Goal: Task Accomplishment & Management: Use online tool/utility

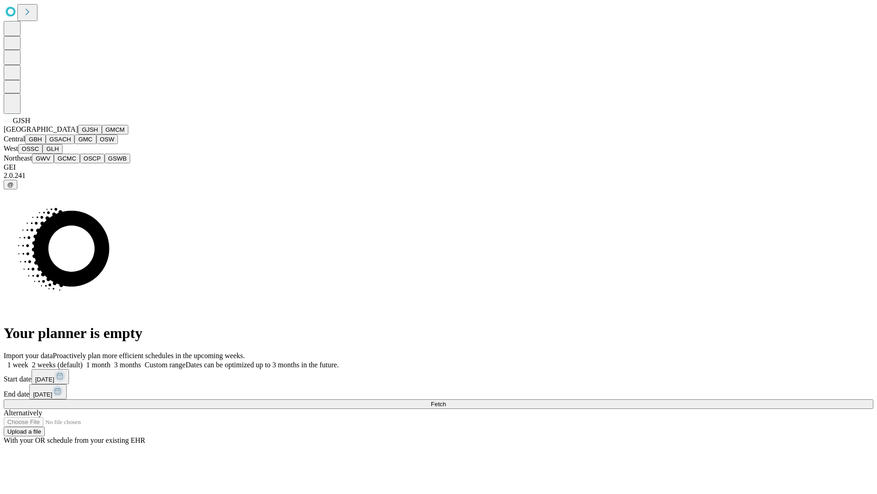
click at [78, 134] on button "GJSH" at bounding box center [90, 130] width 24 height 10
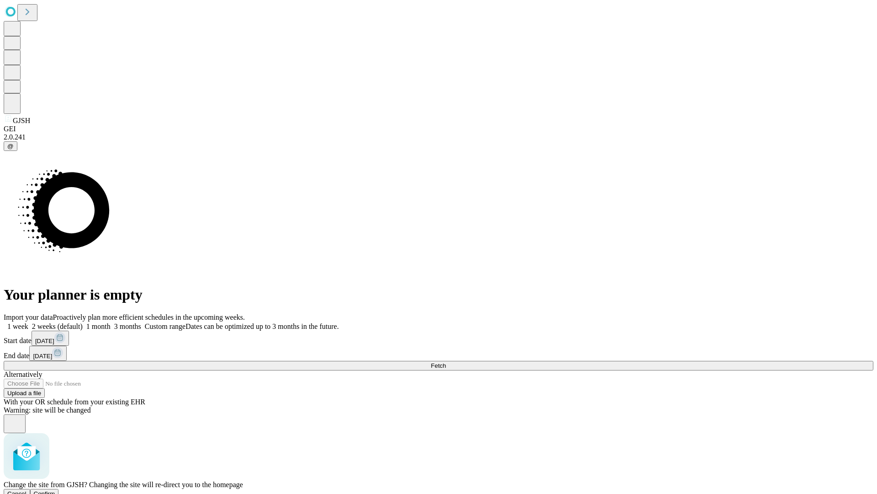
click at [55, 490] on span "Confirm" at bounding box center [44, 493] width 21 height 7
click at [28, 322] on label "1 week" at bounding box center [16, 326] width 25 height 8
click at [446, 362] on span "Fetch" at bounding box center [438, 365] width 15 height 7
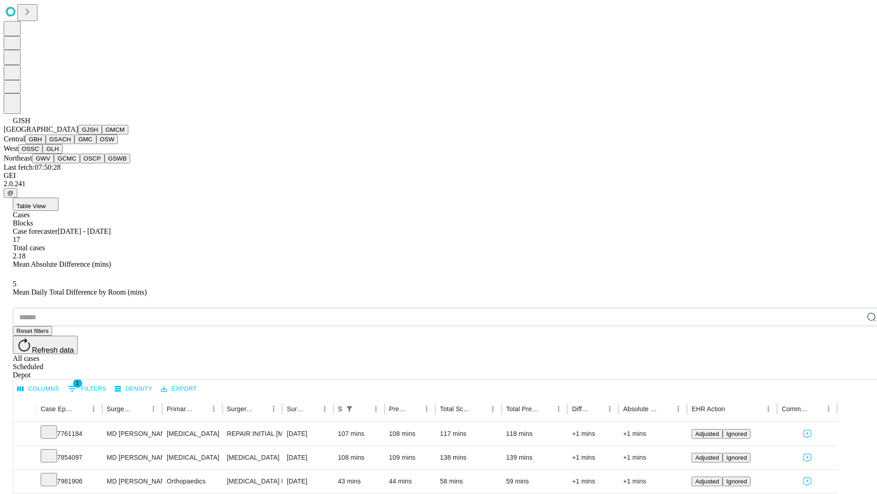
click at [102, 134] on button "GMCM" at bounding box center [115, 130] width 27 height 10
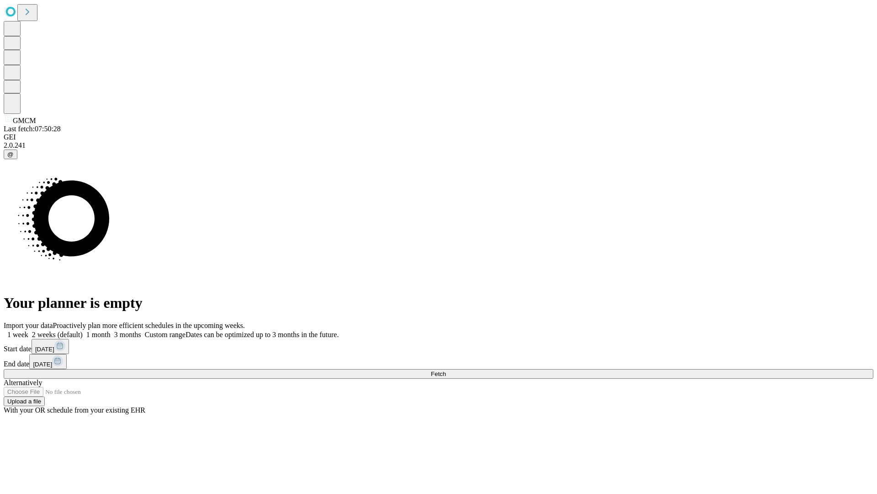
click at [28, 330] on label "1 week" at bounding box center [16, 334] width 25 height 8
click at [446, 370] on span "Fetch" at bounding box center [438, 373] width 15 height 7
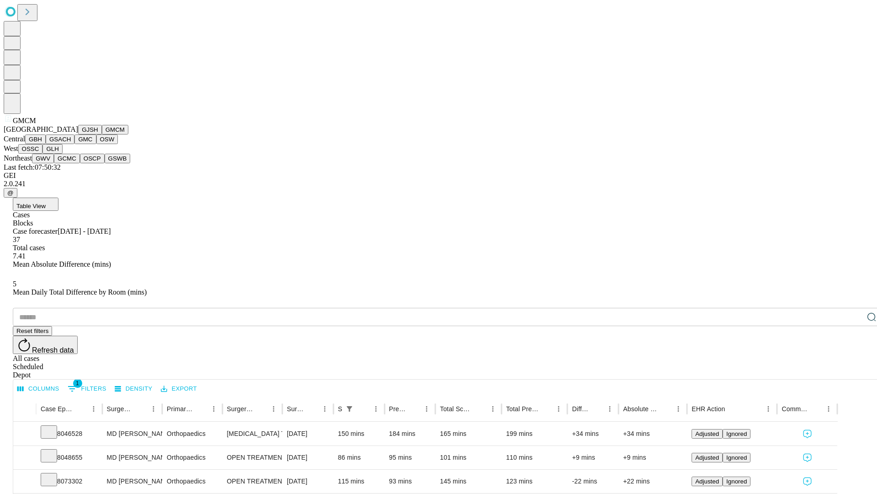
click at [46, 144] on button "GBH" at bounding box center [35, 139] width 21 height 10
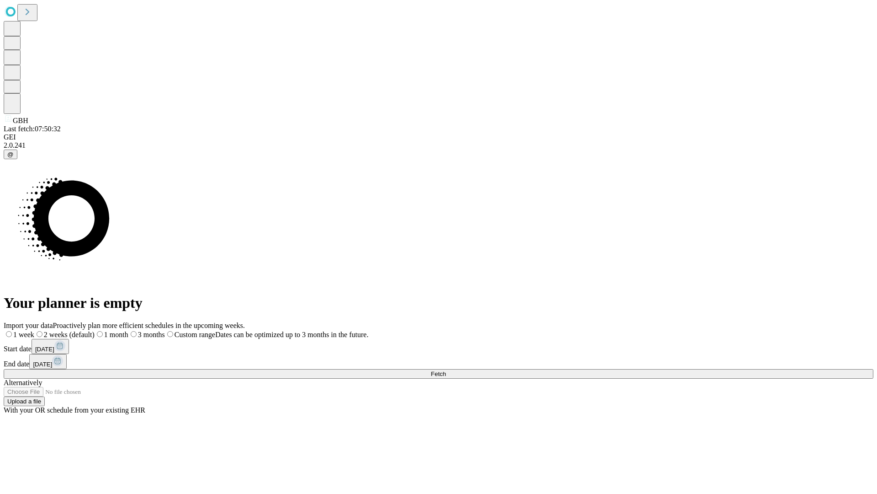
click at [34, 330] on label "1 week" at bounding box center [19, 334] width 31 height 8
click at [446, 370] on span "Fetch" at bounding box center [438, 373] width 15 height 7
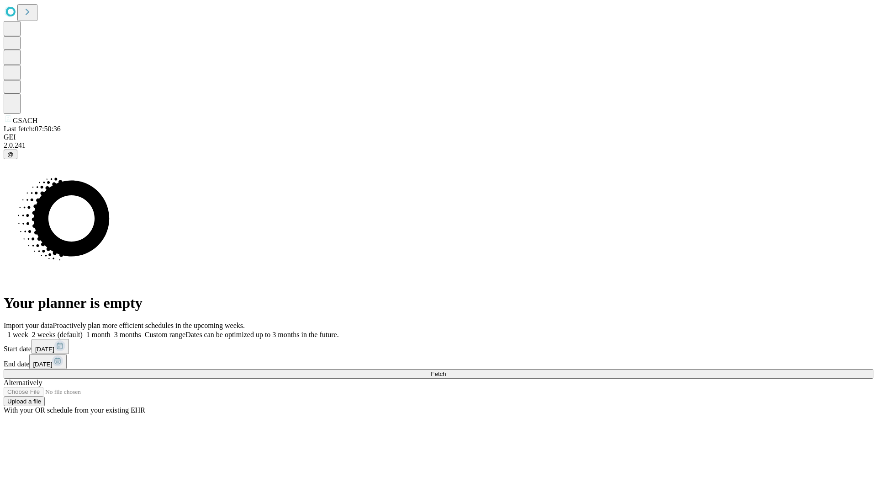
click at [28, 330] on label "1 week" at bounding box center [16, 334] width 25 height 8
click at [446, 370] on span "Fetch" at bounding box center [438, 373] width 15 height 7
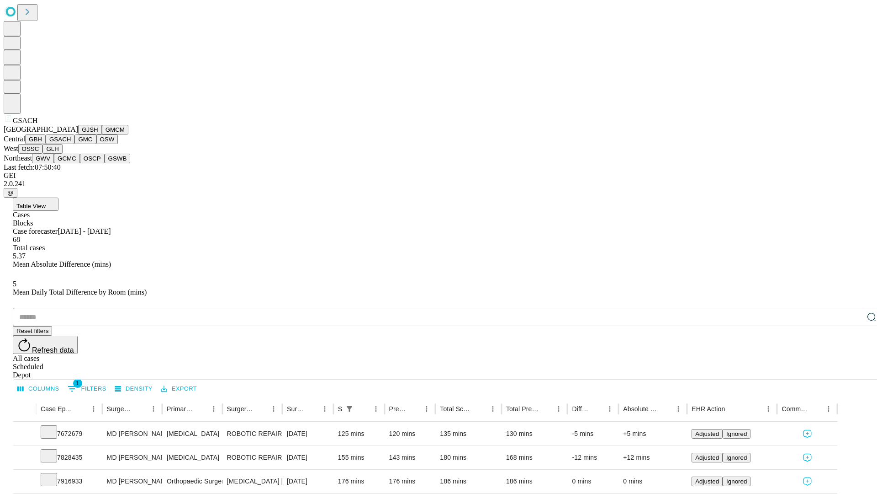
click at [74, 144] on button "GMC" at bounding box center [84, 139] width 21 height 10
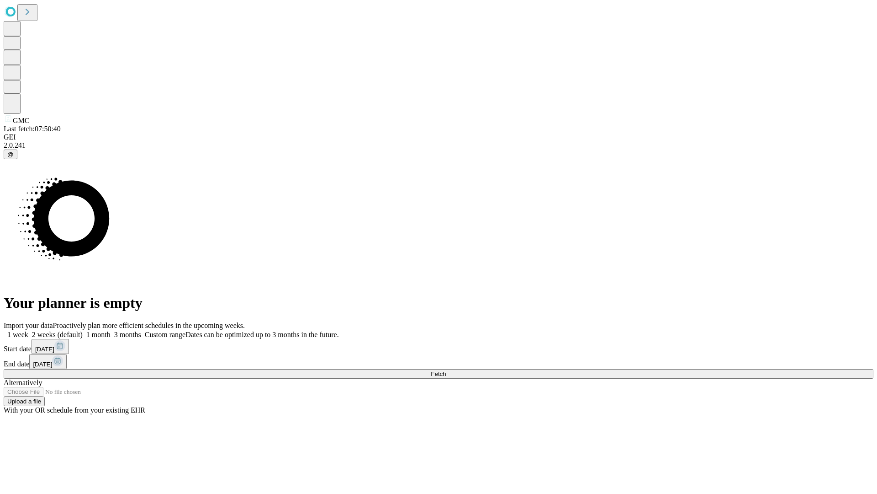
click at [28, 330] on label "1 week" at bounding box center [16, 334] width 25 height 8
click at [446, 370] on span "Fetch" at bounding box center [438, 373] width 15 height 7
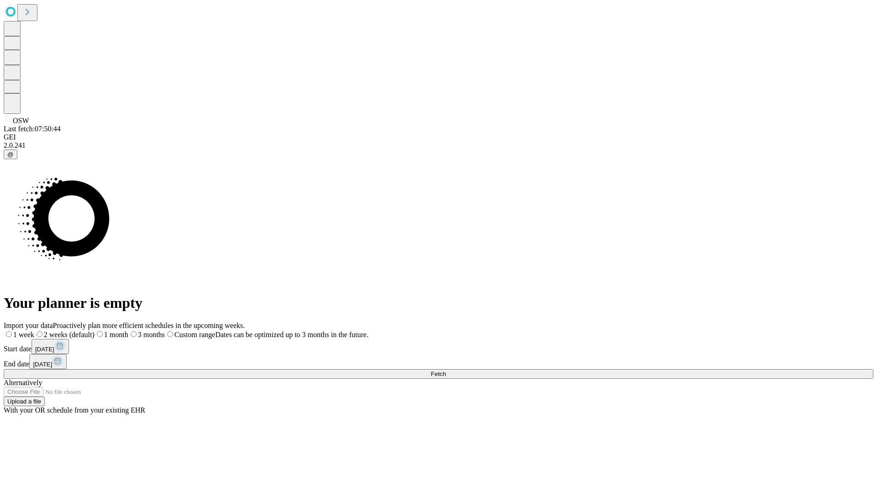
click at [34, 330] on label "1 week" at bounding box center [19, 334] width 31 height 8
click at [446, 370] on span "Fetch" at bounding box center [438, 373] width 15 height 7
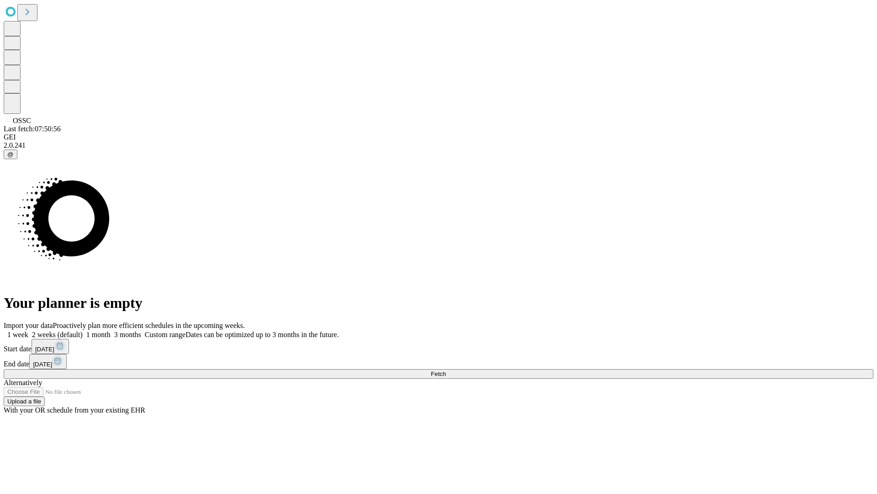
click at [28, 330] on label "1 week" at bounding box center [16, 334] width 25 height 8
click at [446, 370] on span "Fetch" at bounding box center [438, 373] width 15 height 7
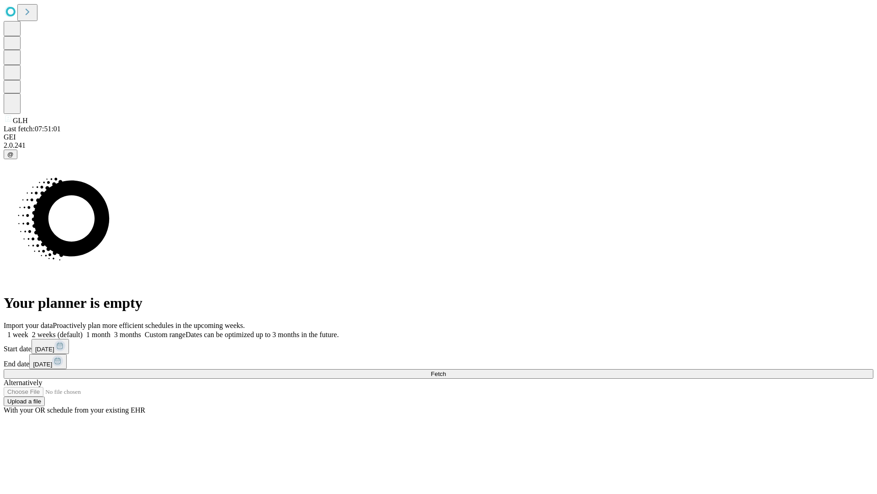
click at [28, 330] on label "1 week" at bounding box center [16, 334] width 25 height 8
click at [446, 370] on span "Fetch" at bounding box center [438, 373] width 15 height 7
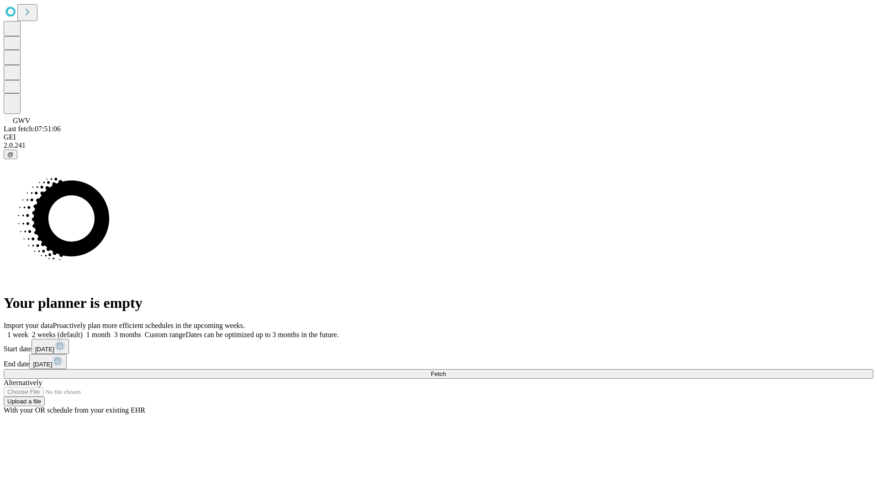
click at [446, 370] on span "Fetch" at bounding box center [438, 373] width 15 height 7
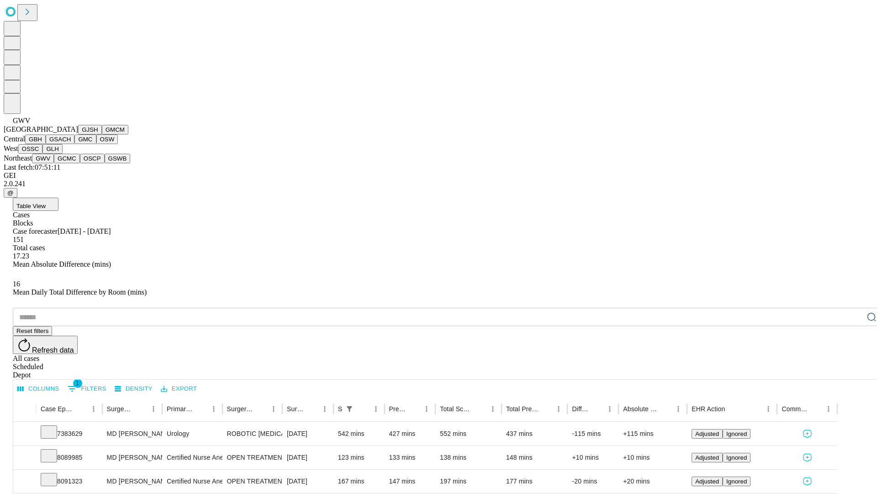
click at [71, 163] on button "GCMC" at bounding box center [67, 159] width 26 height 10
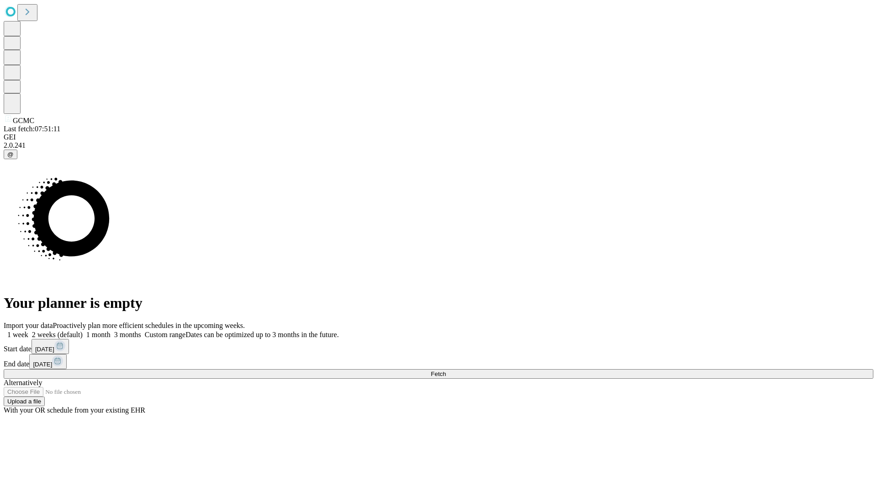
click at [28, 330] on label "1 week" at bounding box center [16, 334] width 25 height 8
click at [446, 370] on span "Fetch" at bounding box center [438, 373] width 15 height 7
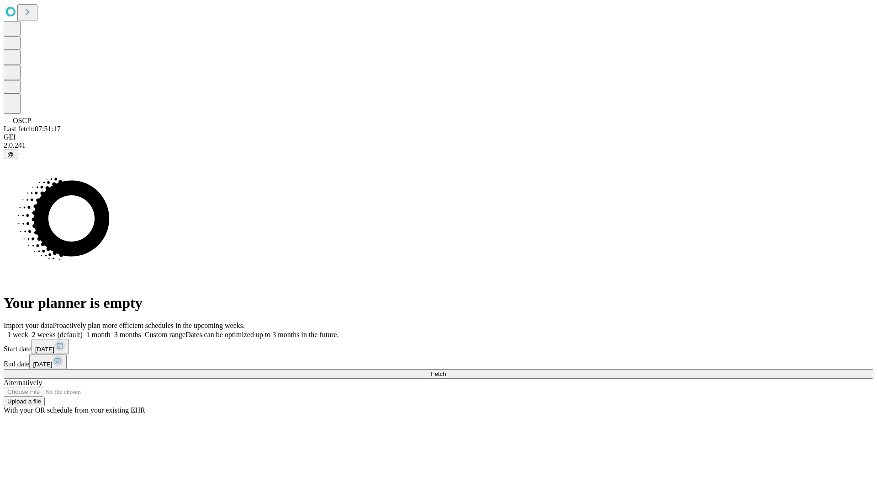
click at [28, 330] on label "1 week" at bounding box center [16, 334] width 25 height 8
click at [446, 370] on span "Fetch" at bounding box center [438, 373] width 15 height 7
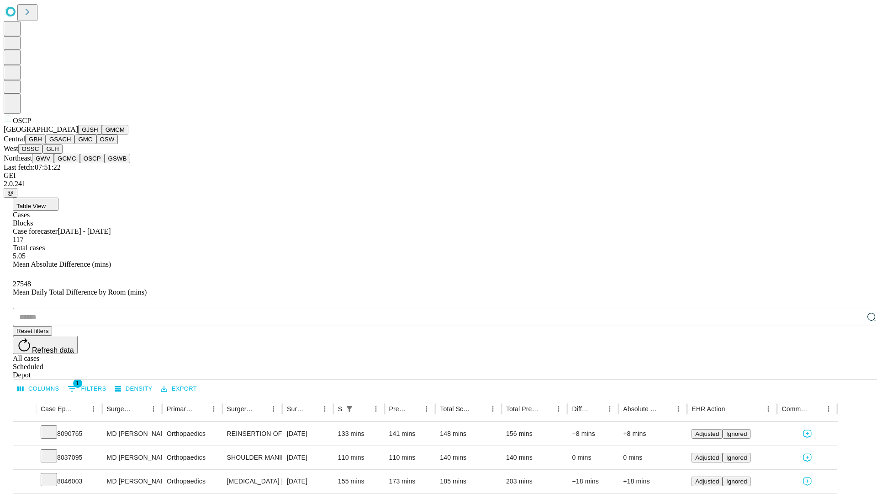
click at [105, 163] on button "GSWB" at bounding box center [118, 159] width 26 height 10
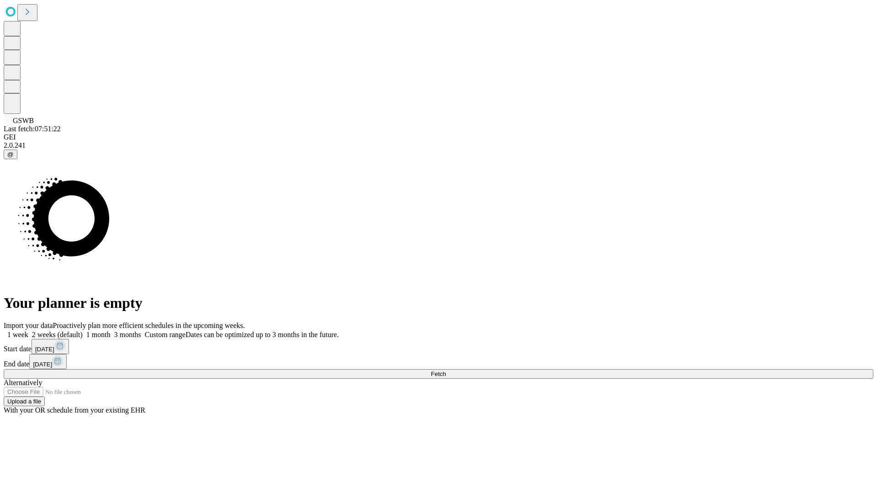
click at [446, 370] on span "Fetch" at bounding box center [438, 373] width 15 height 7
